Goal: Task Accomplishment & Management: Use online tool/utility

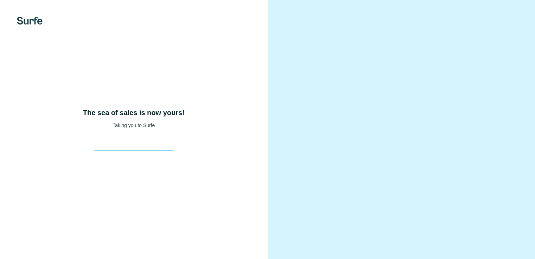
click at [75, 53] on div "The sea of sales is now yours! Taking you to Surfe" at bounding box center [133, 129] width 267 height 259
click at [72, 58] on div "The sea of sales is now yours! Taking you to Surfe" at bounding box center [133, 129] width 267 height 259
click at [146, 67] on div "The sea of sales is now yours! Taking you to Surfe" at bounding box center [133, 129] width 267 height 259
click at [85, 56] on div "The sea of sales is now yours! Taking you to Surfe" at bounding box center [133, 129] width 267 height 259
click at [243, 54] on div "The sea of sales is now yours! Taking you to Surfe" at bounding box center [133, 129] width 267 height 259
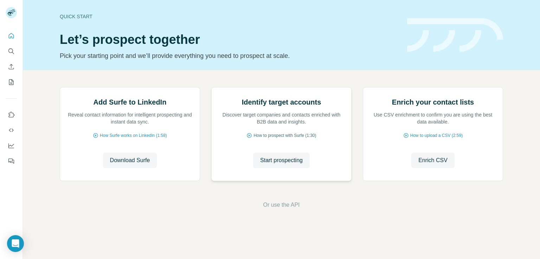
click at [301, 139] on span "How to prospect with Surfe (1:30)" at bounding box center [284, 136] width 63 height 6
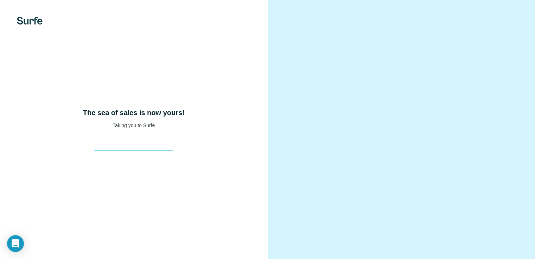
scroll to position [29, 0]
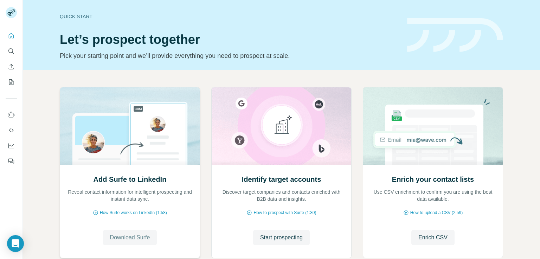
click at [127, 240] on span "Download Surfe" at bounding box center [130, 238] width 40 height 8
click at [148, 213] on span "How Surfe works on LinkedIn (1:58)" at bounding box center [133, 213] width 67 height 6
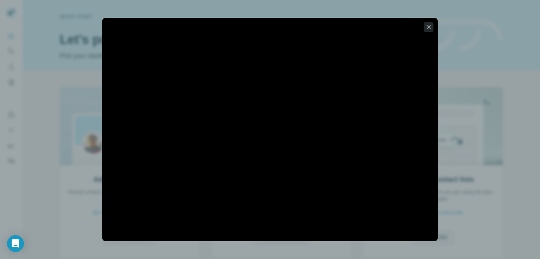
click at [429, 27] on icon "button" at bounding box center [429, 27] width 4 height 4
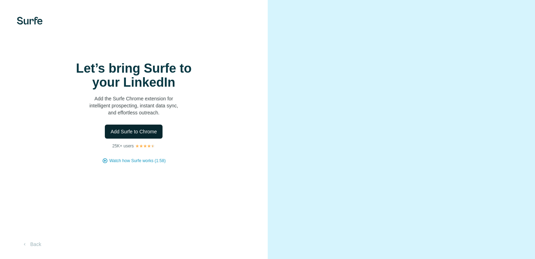
click at [148, 135] on span "Add Surfe to Chrome" at bounding box center [133, 131] width 46 height 7
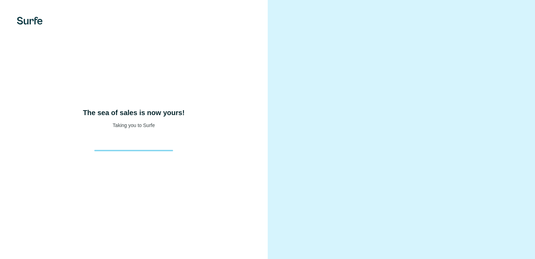
click at [252, 166] on div "The sea of sales is now yours! Taking you to Surfe" at bounding box center [133, 129] width 267 height 259
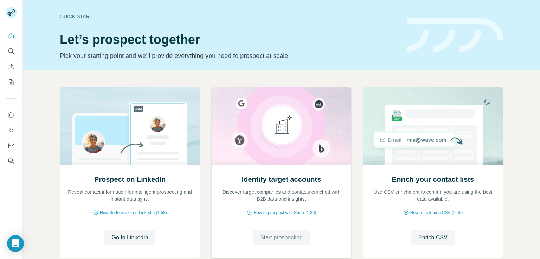
click at [278, 238] on span "Start prospecting" at bounding box center [281, 238] width 43 height 8
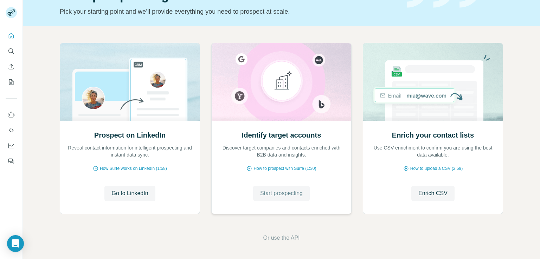
click at [283, 192] on span "Start prospecting" at bounding box center [281, 193] width 43 height 8
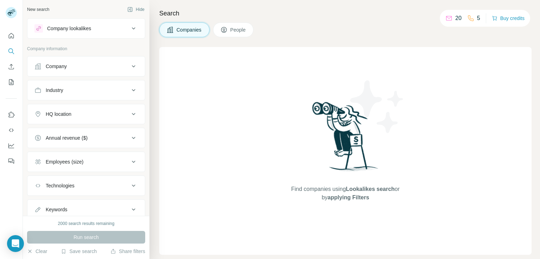
click at [234, 26] on button "People" at bounding box center [233, 29] width 41 height 15
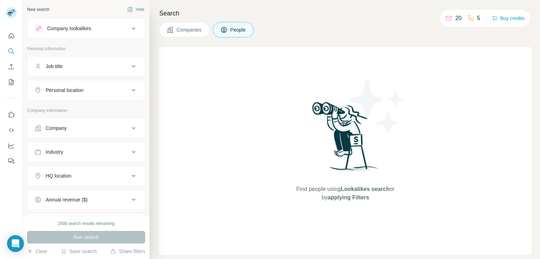
click at [129, 66] on icon at bounding box center [133, 66] width 8 height 8
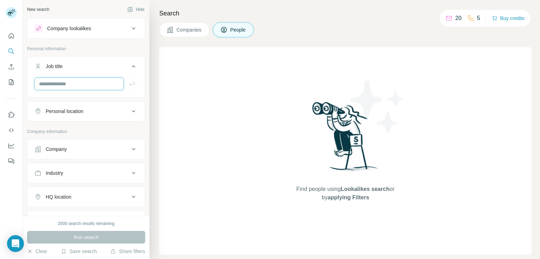
click at [91, 87] on input "text" at bounding box center [78, 84] width 89 height 13
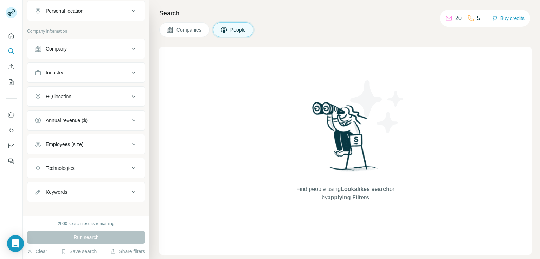
scroll to position [153, 0]
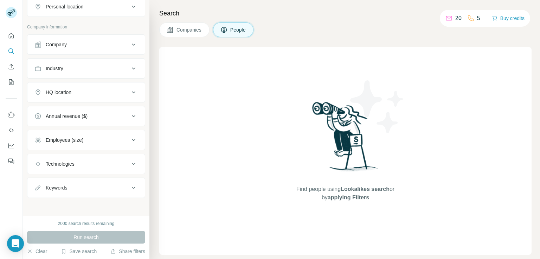
type input "**********"
click at [124, 181] on button "Keywords" at bounding box center [85, 188] width 117 height 17
click at [105, 205] on input "text" at bounding box center [78, 205] width 89 height 13
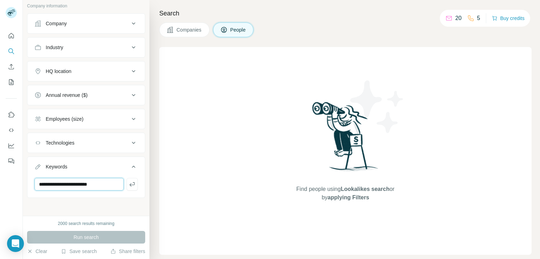
scroll to position [0, 0]
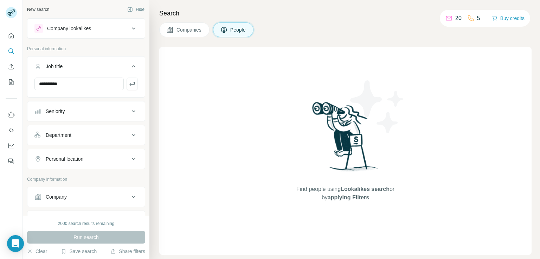
type input "**********"
click at [130, 111] on icon at bounding box center [133, 111] width 8 height 8
click at [129, 161] on icon at bounding box center [133, 159] width 8 height 8
click at [107, 180] on input "text" at bounding box center [85, 176] width 103 height 13
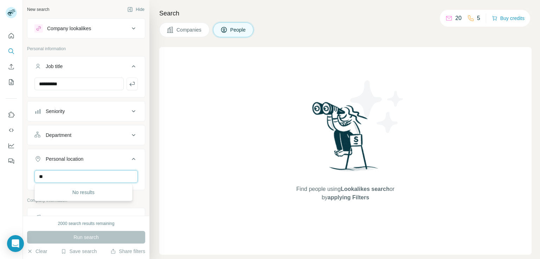
type input "*"
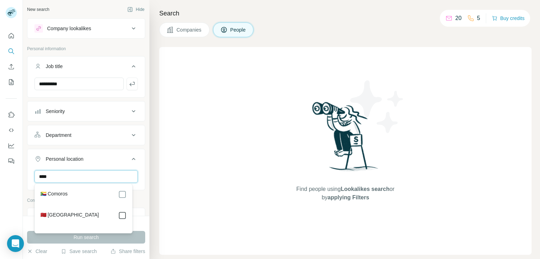
type input "****"
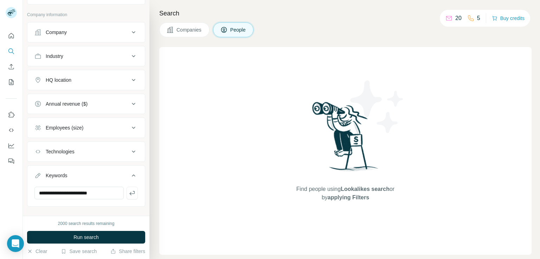
scroll to position [220, 0]
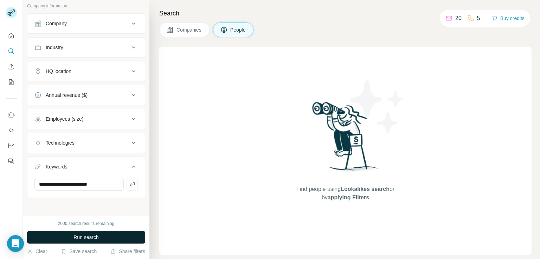
click at [94, 235] on span "Run search" at bounding box center [85, 237] width 25 height 7
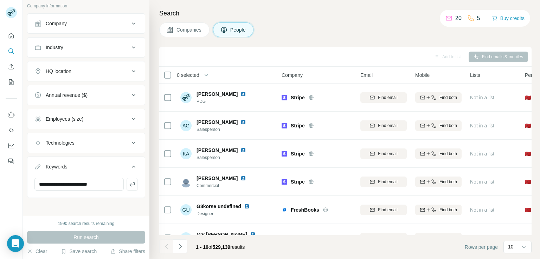
click at [531, 169] on div "Search Companies People Add to list Find emails & mobiles 0 selected People Com…" at bounding box center [344, 129] width 390 height 259
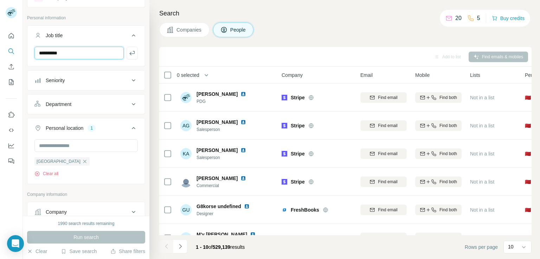
click at [101, 52] on input "**********" at bounding box center [78, 53] width 89 height 13
type input "*"
click at [130, 30] on button "Job title" at bounding box center [85, 37] width 117 height 20
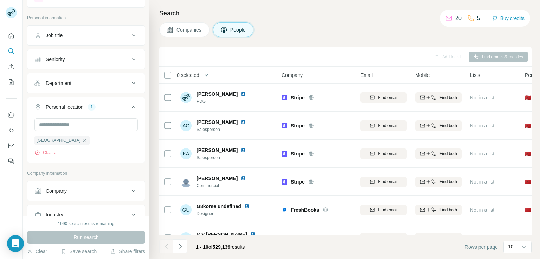
click at [129, 39] on icon at bounding box center [133, 35] width 8 height 8
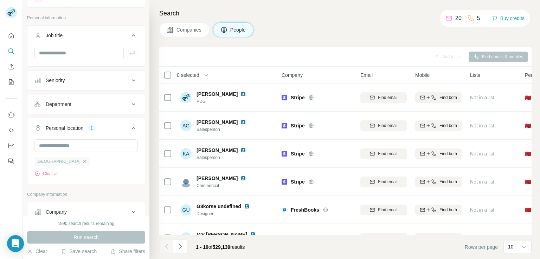
click at [82, 163] on icon "button" at bounding box center [85, 162] width 6 height 6
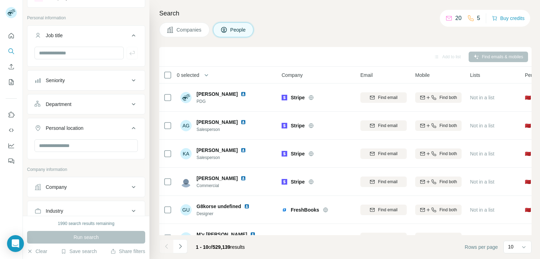
scroll to position [195, 0]
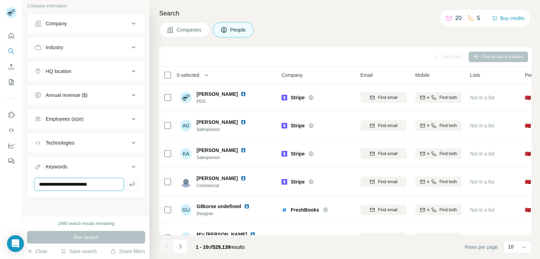
click at [108, 184] on input "**********" at bounding box center [78, 184] width 89 height 13
click at [34, 249] on button "Clear" at bounding box center [37, 251] width 20 height 7
click at [34, 253] on button "Clear" at bounding box center [37, 251] width 20 height 7
click at [30, 252] on icon "button" at bounding box center [30, 252] width 6 height 6
click at [30, 250] on icon "button" at bounding box center [30, 252] width 6 height 6
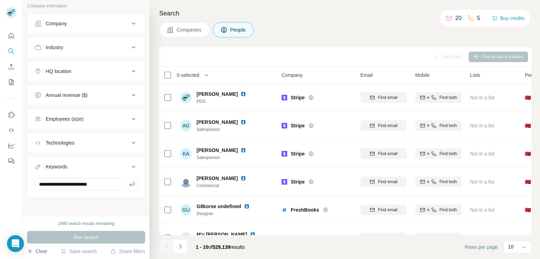
click at [30, 250] on icon "button" at bounding box center [30, 252] width 6 height 6
click at [38, 251] on button "Clear" at bounding box center [37, 251] width 20 height 7
click at [149, 57] on div "Search Companies People Add to list Find emails & mobiles 0 selected People Com…" at bounding box center [344, 129] width 390 height 259
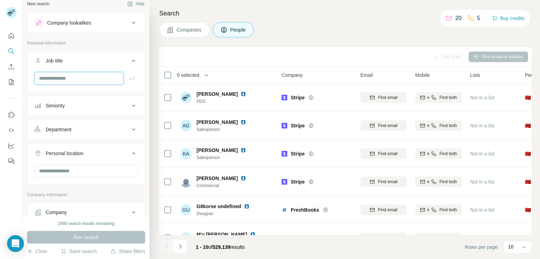
click at [84, 79] on input "text" at bounding box center [78, 78] width 89 height 13
click at [90, 78] on input "text" at bounding box center [78, 78] width 89 height 13
type input "**********"
click at [129, 78] on icon "button" at bounding box center [132, 78] width 7 height 7
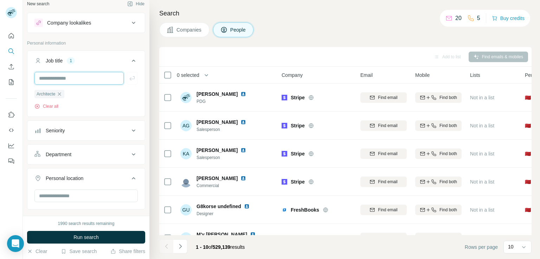
click at [97, 77] on input "text" at bounding box center [78, 78] width 89 height 13
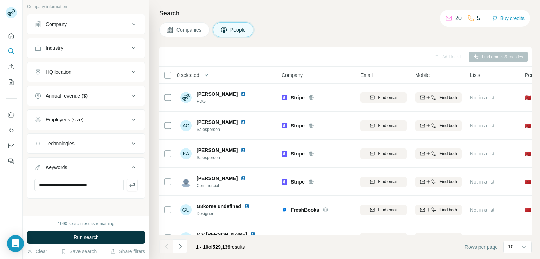
scroll to position [220, 0]
click at [129, 168] on icon at bounding box center [133, 167] width 8 height 8
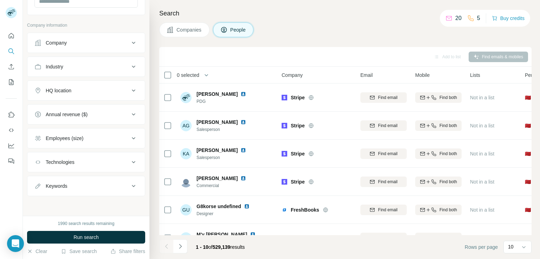
scroll to position [199, 0]
click at [120, 185] on div "Keywords" at bounding box center [81, 188] width 95 height 7
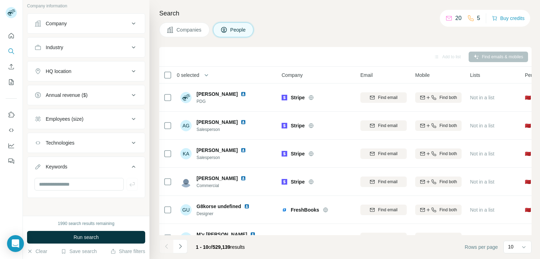
click at [129, 70] on icon at bounding box center [133, 71] width 8 height 8
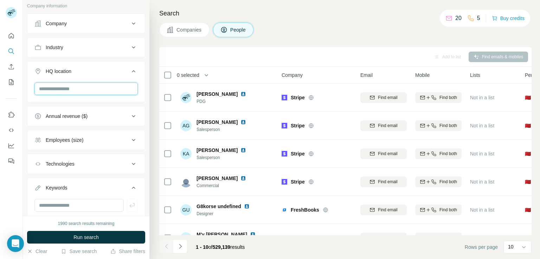
click at [113, 88] on input "text" at bounding box center [85, 89] width 103 height 13
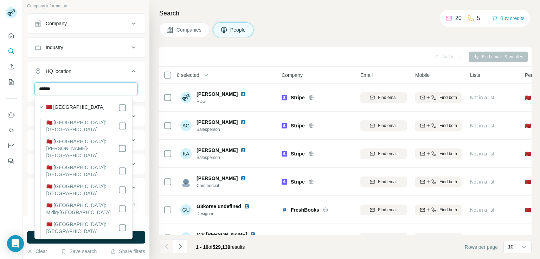
type input "*******"
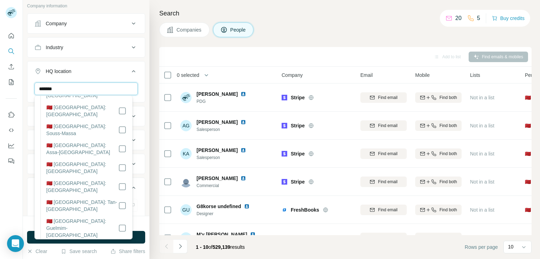
scroll to position [613, 0]
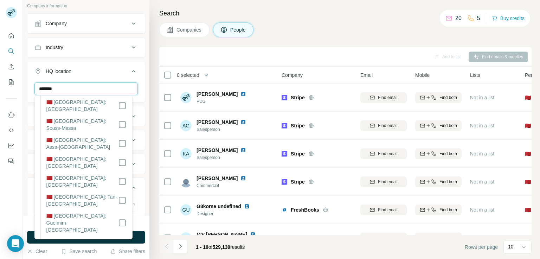
click at [91, 86] on input "*******" at bounding box center [85, 89] width 103 height 13
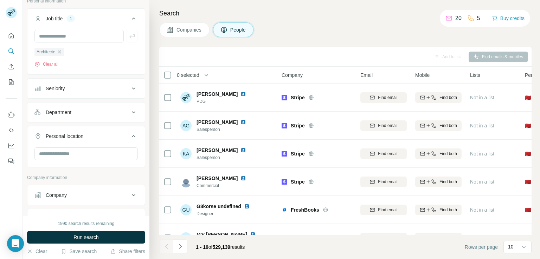
scroll to position [31, 0]
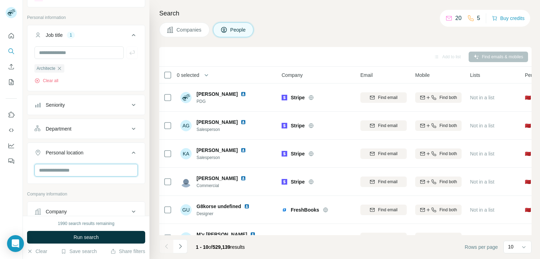
click at [116, 168] on input "text" at bounding box center [85, 170] width 103 height 13
type input "*"
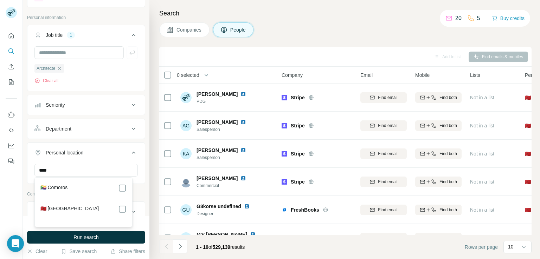
click at [59, 209] on label "🇲🇦 [GEOGRAPHIC_DATA]" at bounding box center [69, 209] width 59 height 8
click at [86, 170] on input "****" at bounding box center [85, 170] width 103 height 13
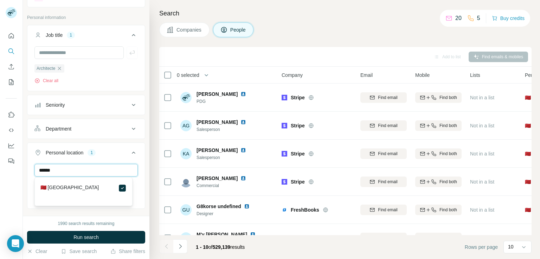
type input "*******"
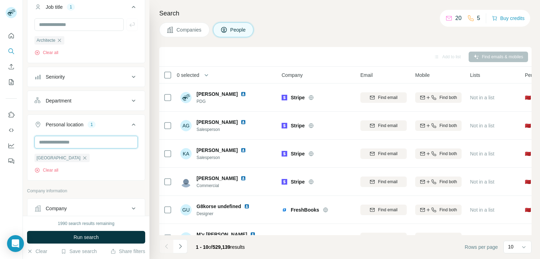
click at [75, 139] on input "text" at bounding box center [85, 142] width 103 height 13
click at [94, 123] on div "1" at bounding box center [92, 125] width 8 height 6
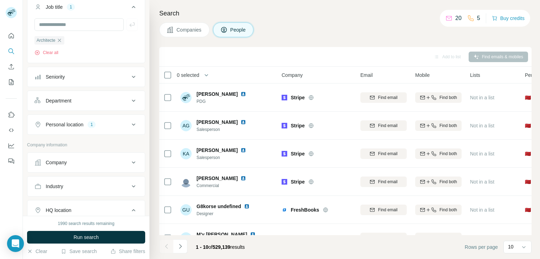
click at [129, 124] on icon at bounding box center [133, 125] width 8 height 8
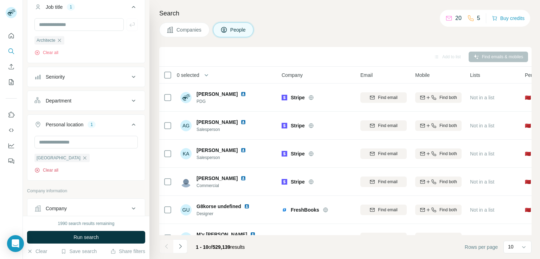
click at [54, 171] on button "Clear all" at bounding box center [46, 170] width 24 height 6
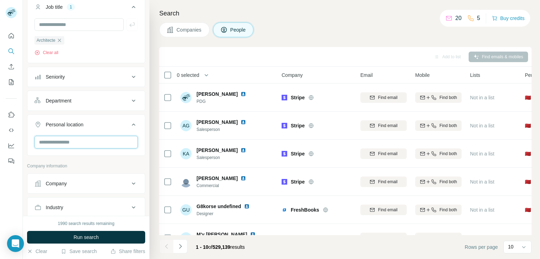
click at [69, 141] on input "text" at bounding box center [85, 142] width 103 height 13
type input "*******"
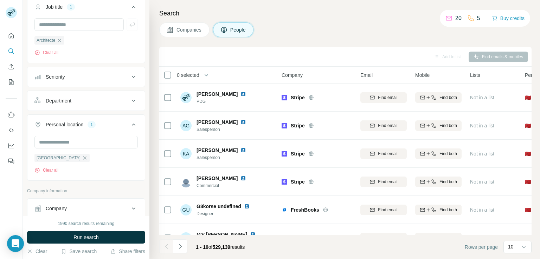
scroll to position [248, 0]
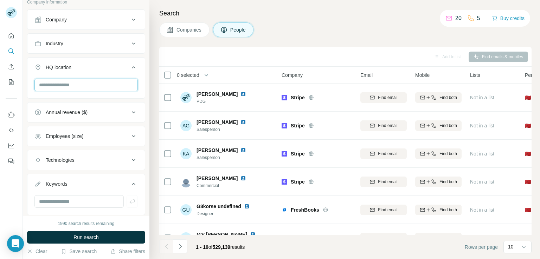
click at [109, 85] on input "text" at bounding box center [85, 85] width 103 height 13
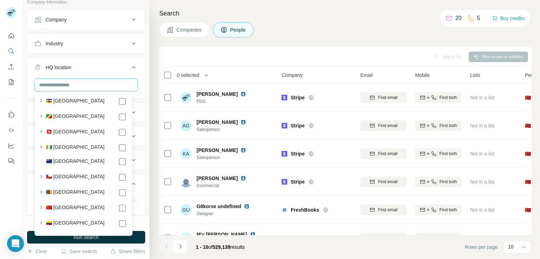
scroll to position [738, 0]
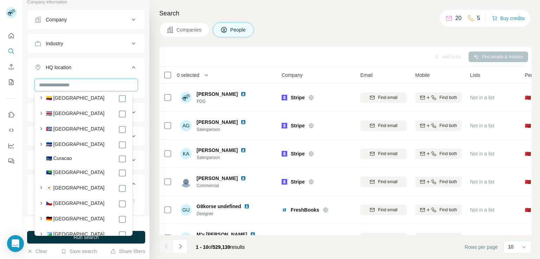
click at [102, 84] on input "text" at bounding box center [85, 85] width 103 height 13
type input "*"
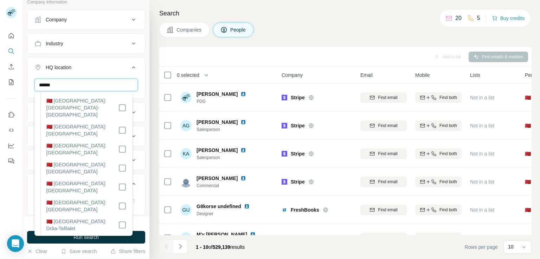
scroll to position [237, 0]
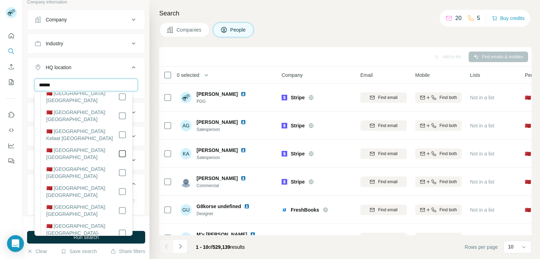
type input "******"
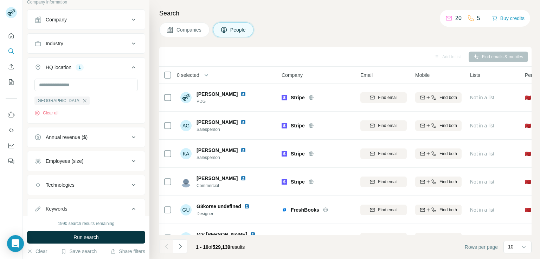
scroll to position [291, 0]
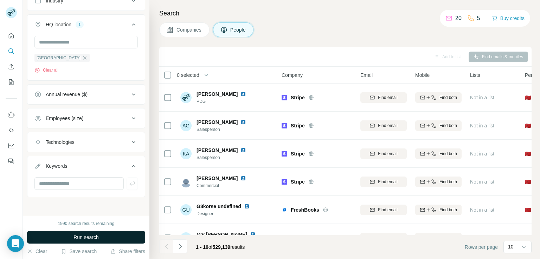
click at [92, 237] on span "Run search" at bounding box center [85, 237] width 25 height 7
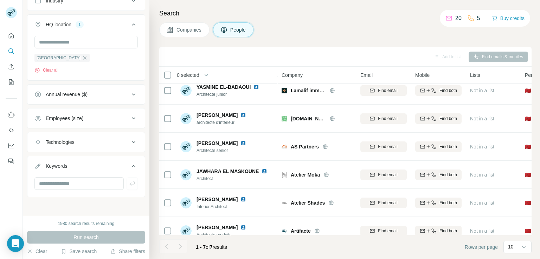
scroll to position [49, 0]
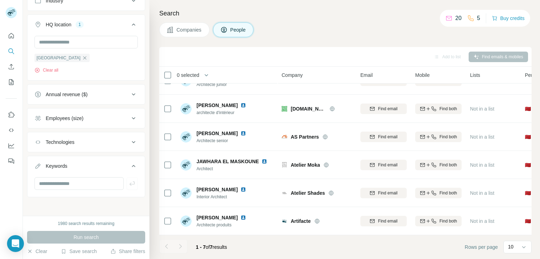
click at [180, 245] on div at bounding box center [180, 247] width 14 height 14
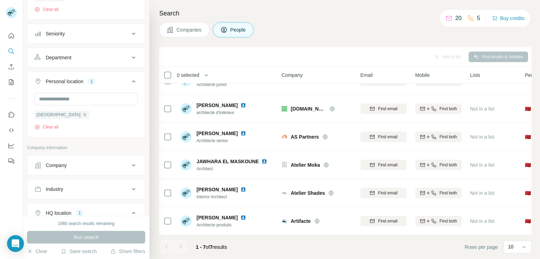
scroll to position [0, 0]
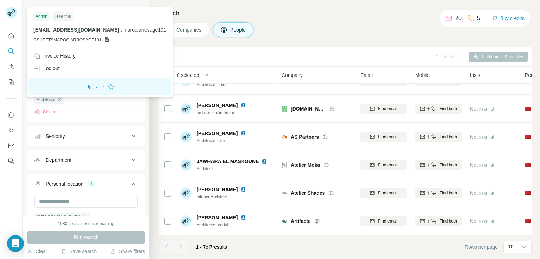
click at [65, 15] on div "Free trial" at bounding box center [62, 16] width 21 height 8
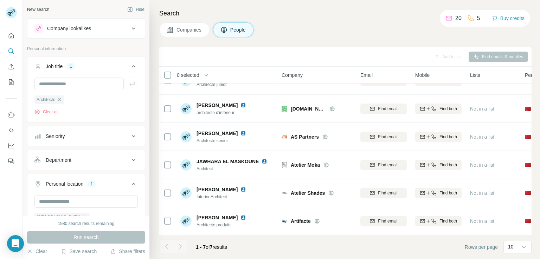
click at [311, 30] on div "Companies People" at bounding box center [345, 29] width 372 height 15
click at [97, 200] on input "text" at bounding box center [85, 201] width 103 height 13
click at [93, 186] on div "1" at bounding box center [92, 184] width 8 height 6
click at [84, 207] on div "Company information" at bounding box center [86, 206] width 118 height 11
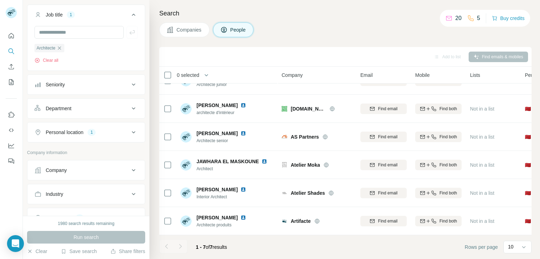
scroll to position [56, 0]
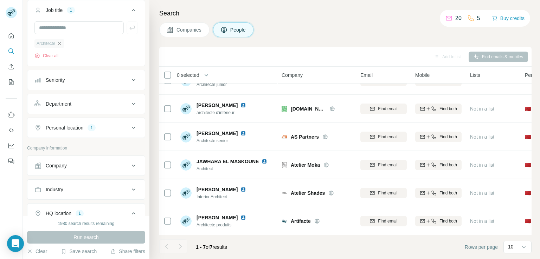
click at [60, 44] on icon "button" at bounding box center [59, 43] width 3 height 3
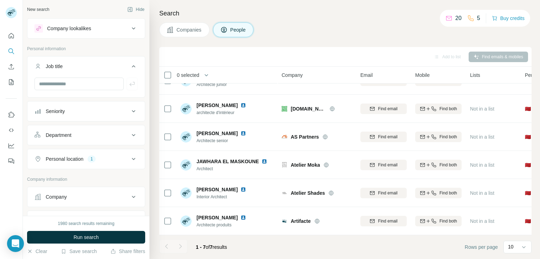
click at [133, 31] on button "Company lookalikes" at bounding box center [85, 28] width 117 height 17
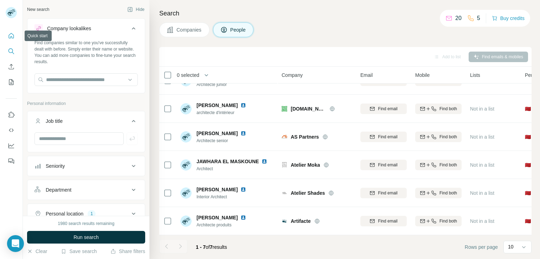
click at [11, 37] on icon "Quick start" at bounding box center [11, 35] width 5 height 5
